Goal: Transaction & Acquisition: Book appointment/travel/reservation

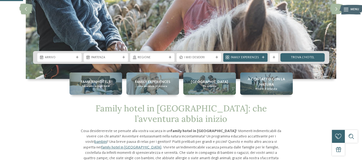
scroll to position [82, 0]
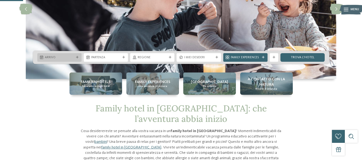
click at [76, 57] on div at bounding box center [77, 57] width 4 height 3
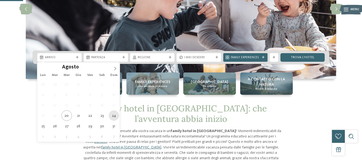
type div "24.08.2025"
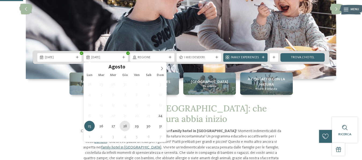
type div "28.08.2025"
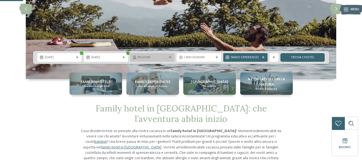
click at [171, 55] on div "Regione" at bounding box center [152, 57] width 44 height 9
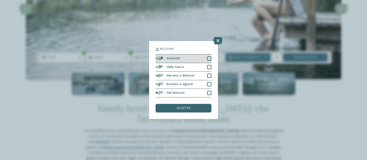
click at [209, 57] on div at bounding box center [209, 58] width 4 height 4
click at [209, 66] on div at bounding box center [209, 67] width 4 height 4
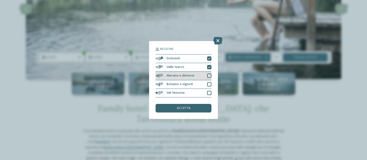
click at [208, 76] on div at bounding box center [209, 76] width 4 height 4
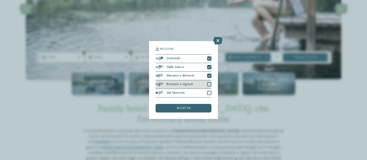
click at [209, 82] on div "Bolzano e vigneti" at bounding box center [184, 84] width 56 height 9
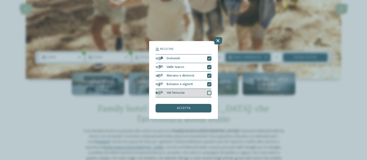
click at [208, 92] on div at bounding box center [209, 93] width 4 height 4
click at [191, 109] on div "accetta" at bounding box center [184, 108] width 56 height 9
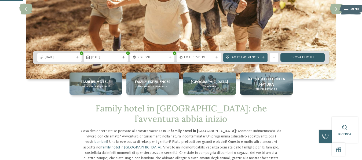
click at [308, 58] on link "trova l’hotel" at bounding box center [303, 57] width 44 height 9
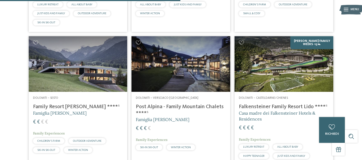
scroll to position [708, 0]
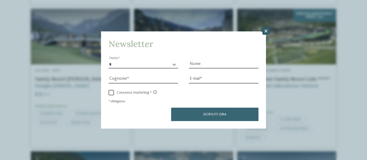
click at [264, 30] on icon at bounding box center [265, 31] width 9 height 8
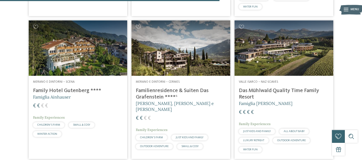
scroll to position [845, 0]
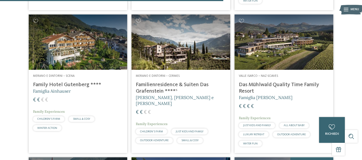
click at [170, 47] on img at bounding box center [181, 43] width 99 height 56
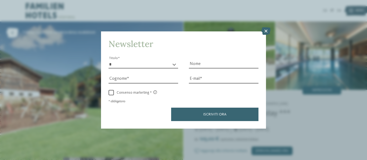
click at [265, 30] on icon at bounding box center [265, 31] width 9 height 8
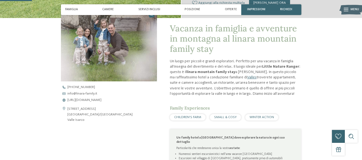
scroll to position [164, 0]
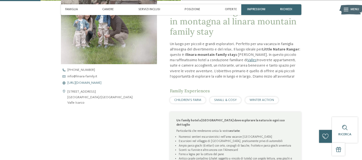
click at [89, 83] on span "https://www.linara-family.it/it" at bounding box center [84, 82] width 34 height 3
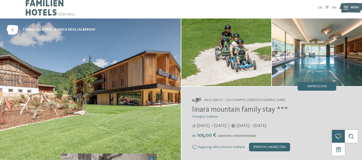
scroll to position [0, 0]
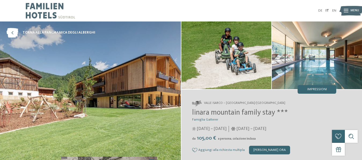
click at [46, 11] on img at bounding box center [50, 10] width 49 height 21
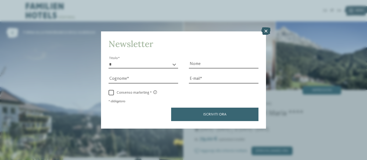
click at [265, 30] on icon at bounding box center [265, 31] width 9 height 8
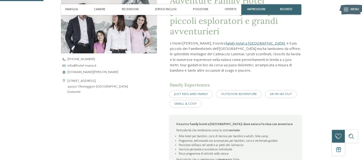
scroll to position [164, 0]
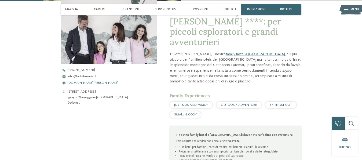
click at [75, 82] on span "www.hotel-maria.it" at bounding box center [92, 82] width 51 height 3
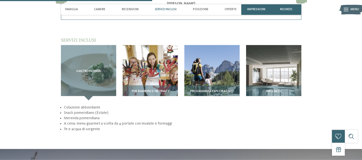
scroll to position [603, 0]
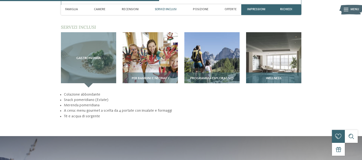
click at [270, 59] on img at bounding box center [273, 59] width 55 height 55
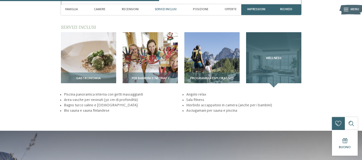
click at [267, 64] on div "Wellness" at bounding box center [273, 59] width 55 height 55
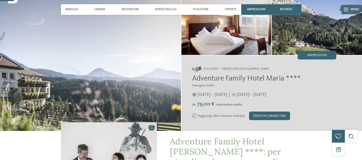
scroll to position [55, 0]
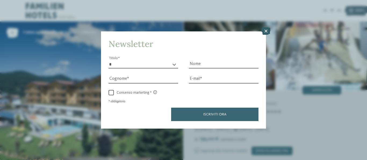
click at [266, 29] on icon at bounding box center [265, 31] width 9 height 8
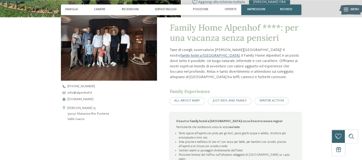
scroll to position [164, 0]
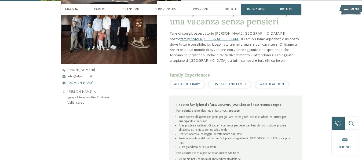
click at [80, 83] on span "www.alpenhof.it" at bounding box center [80, 82] width 26 height 3
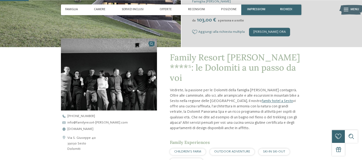
scroll to position [137, 0]
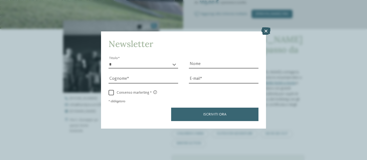
click at [266, 30] on icon at bounding box center [265, 31] width 9 height 8
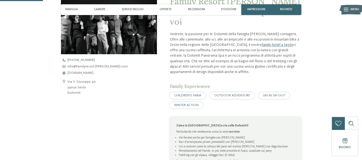
scroll to position [164, 0]
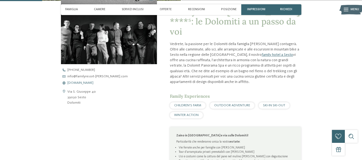
click at [90, 84] on span "[DOMAIN_NAME]" at bounding box center [80, 82] width 26 height 3
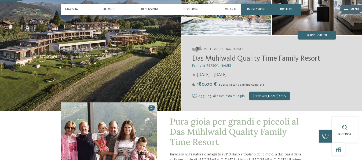
scroll to position [110, 0]
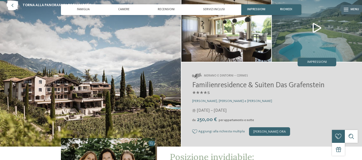
scroll to position [27, 0]
click at [314, 26] on img at bounding box center [317, 28] width 90 height 68
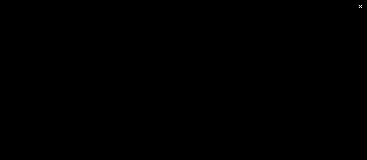
click at [360, 5] on span at bounding box center [360, 6] width 13 height 13
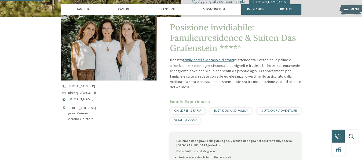
scroll to position [164, 0]
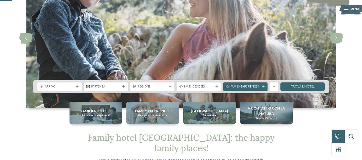
scroll to position [110, 0]
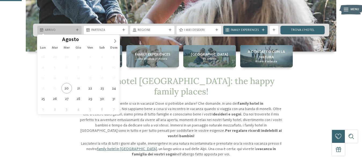
click at [78, 28] on div "Arrivo" at bounding box center [59, 30] width 44 height 9
type div "[DATE]"
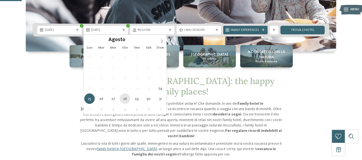
type div "[DATE]"
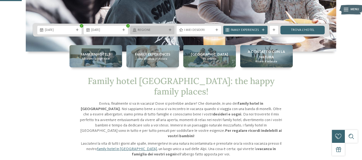
click at [169, 30] on div at bounding box center [170, 30] width 4 height 3
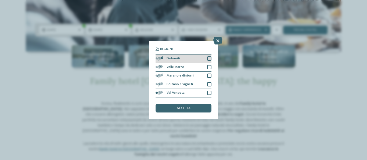
click at [209, 58] on div at bounding box center [209, 58] width 4 height 4
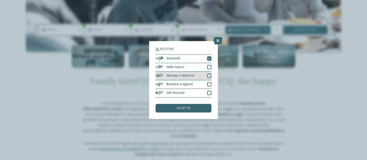
drag, startPoint x: 208, startPoint y: 67, endPoint x: 208, endPoint y: 74, distance: 7.0
click at [208, 67] on div at bounding box center [209, 67] width 4 height 4
click at [208, 76] on div at bounding box center [209, 76] width 4 height 4
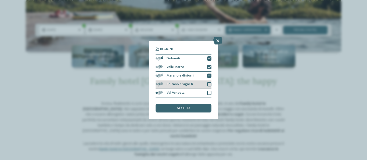
click at [208, 85] on div at bounding box center [209, 84] width 4 height 4
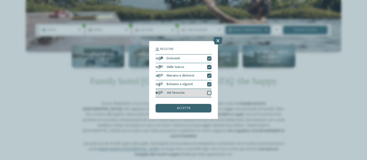
click at [210, 93] on div at bounding box center [209, 93] width 4 height 4
click at [201, 108] on div "accetta" at bounding box center [184, 108] width 56 height 9
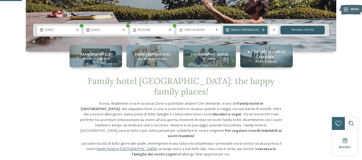
click at [308, 31] on link "trova l’hotel" at bounding box center [303, 30] width 44 height 9
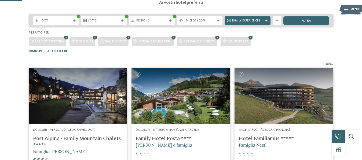
scroll to position [78, 0]
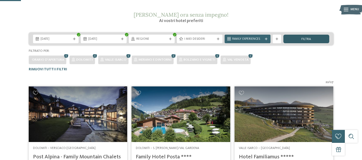
click at [295, 38] on div "filtra" at bounding box center [307, 39] width 46 height 9
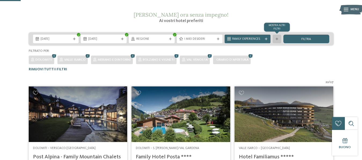
click at [280, 38] on div "mostra altri filtri" at bounding box center [277, 39] width 9 height 9
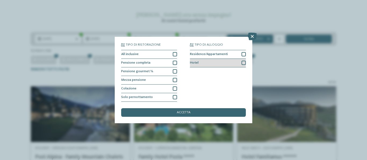
click at [243, 62] on div at bounding box center [244, 63] width 4 height 4
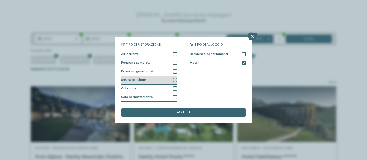
click at [175, 80] on div at bounding box center [175, 80] width 4 height 4
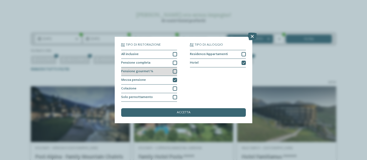
click at [175, 71] on div at bounding box center [175, 71] width 4 height 4
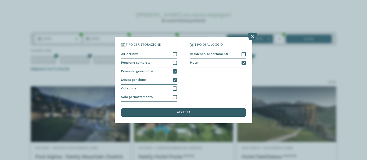
click at [188, 113] on span "accetta" at bounding box center [184, 112] width 14 height 3
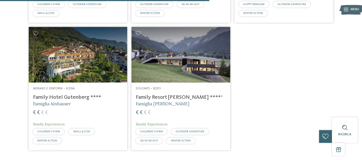
scroll to position [417, 0]
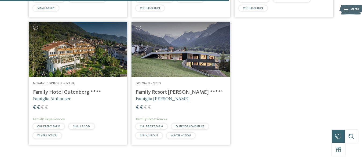
click at [68, 67] on img at bounding box center [78, 50] width 99 height 56
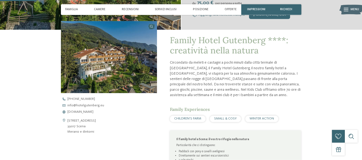
scroll to position [137, 0]
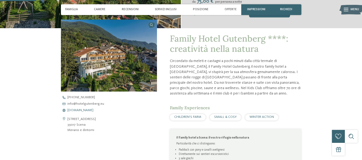
click at [84, 111] on span "[DOMAIN_NAME]" at bounding box center [80, 110] width 26 height 3
